Goal: Transaction & Acquisition: Purchase product/service

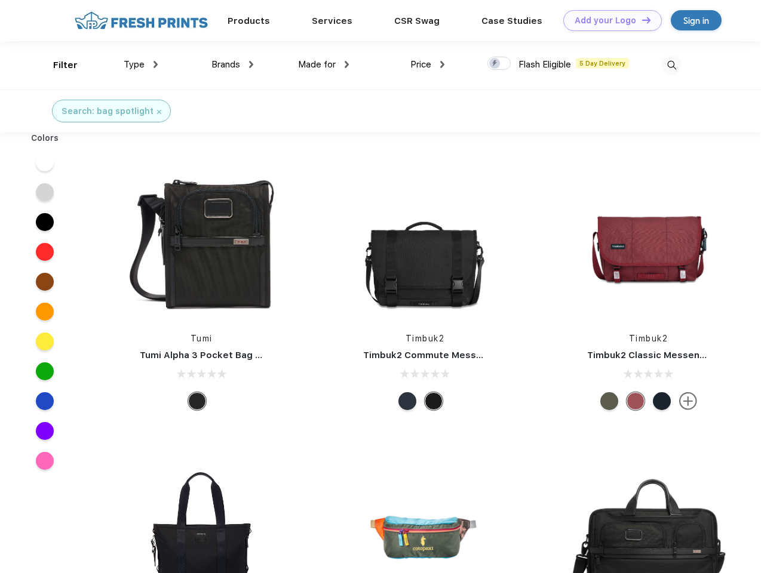
click at [608, 20] on link "Add your Logo Design Tool" at bounding box center [612, 20] width 99 height 21
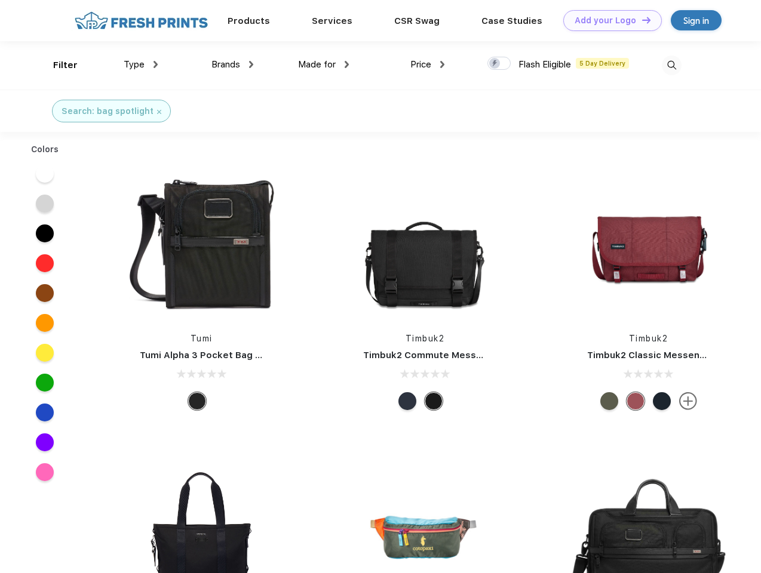
click at [0, 0] on div "Design Tool" at bounding box center [0, 0] width 0 height 0
click at [641, 20] on link "Add your Logo Design Tool" at bounding box center [612, 20] width 99 height 21
click at [57, 65] on div "Filter" at bounding box center [65, 66] width 24 height 14
click at [141, 64] on span "Type" at bounding box center [134, 64] width 21 height 11
click at [232, 64] on span "Brands" at bounding box center [225, 64] width 29 height 11
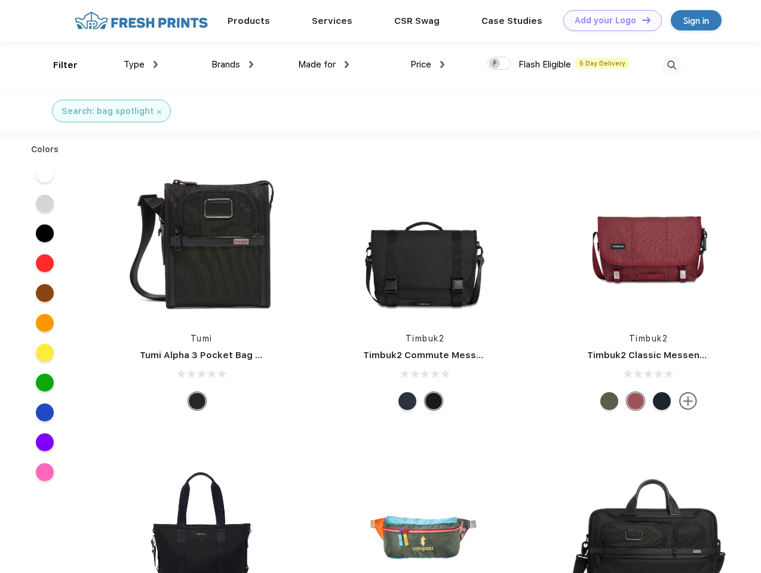
click at [324, 64] on span "Made for" at bounding box center [317, 64] width 38 height 11
click at [427, 64] on span "Price" at bounding box center [420, 64] width 21 height 11
click at [499, 64] on div at bounding box center [498, 63] width 23 height 13
click at [495, 64] on input "checkbox" at bounding box center [491, 60] width 8 height 8
click at [671, 65] on img at bounding box center [671, 66] width 20 height 20
